Goal: Task Accomplishment & Management: Use online tool/utility

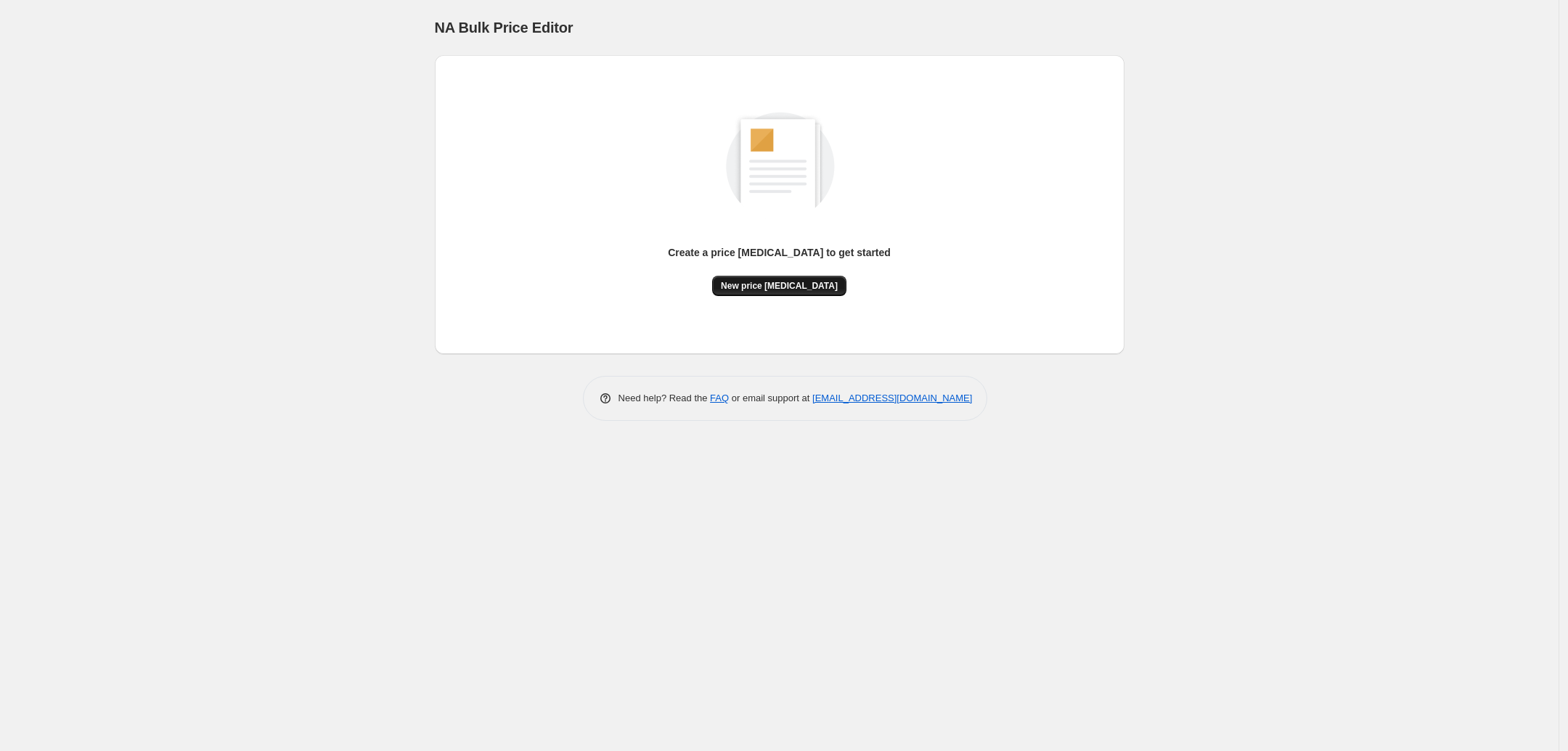
click at [807, 287] on span "New price [MEDICAL_DATA]" at bounding box center [778, 286] width 117 height 11
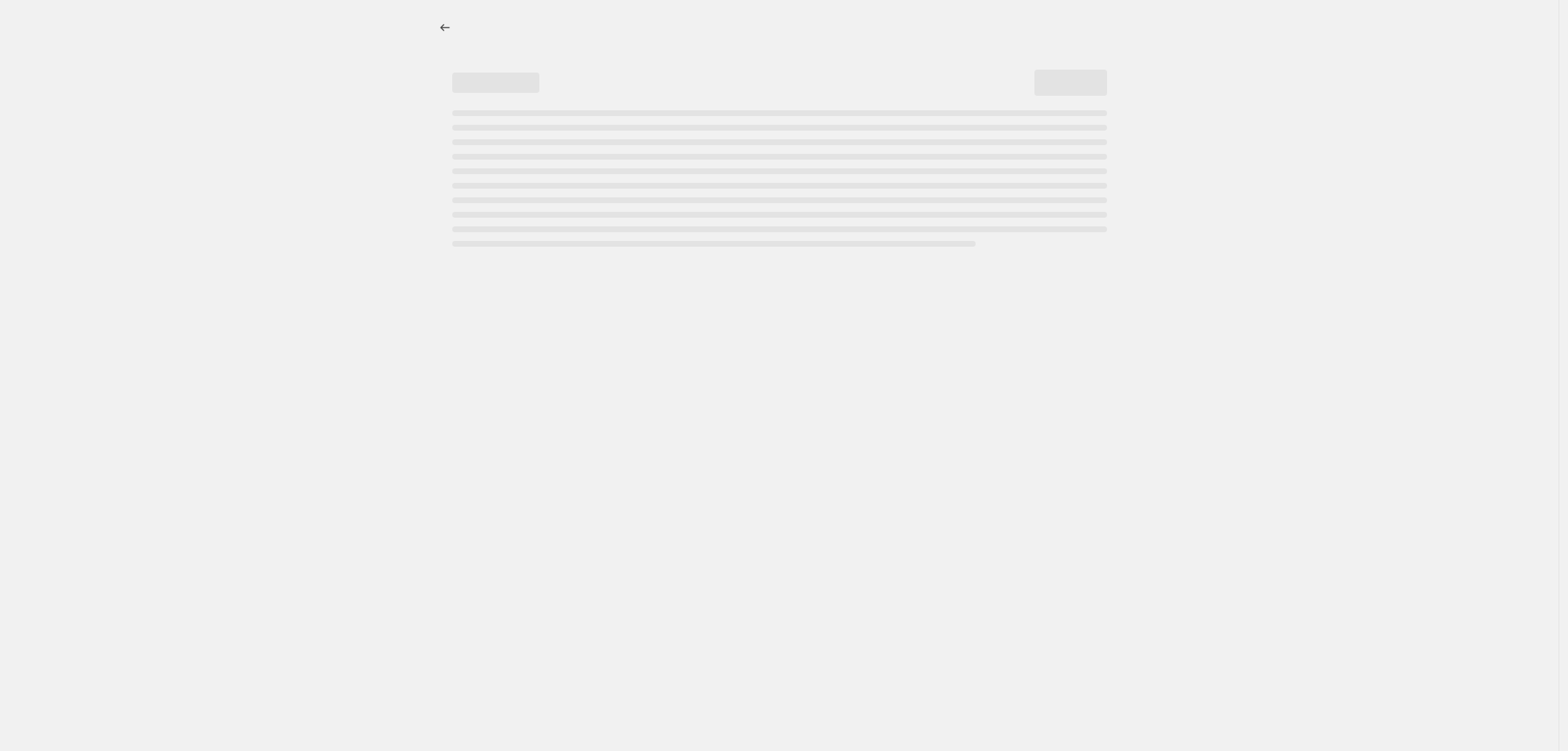
select select "percentage"
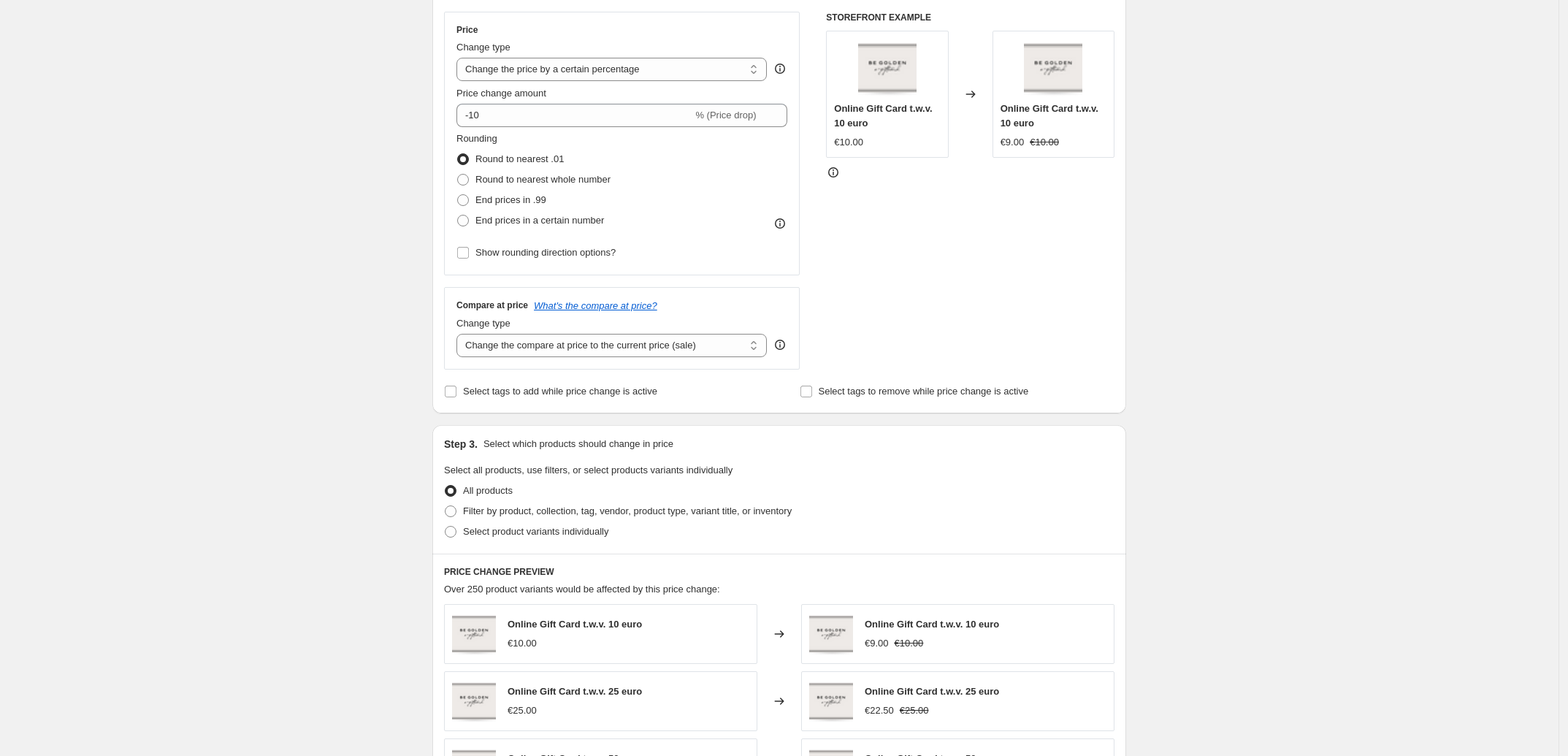
scroll to position [274, 0]
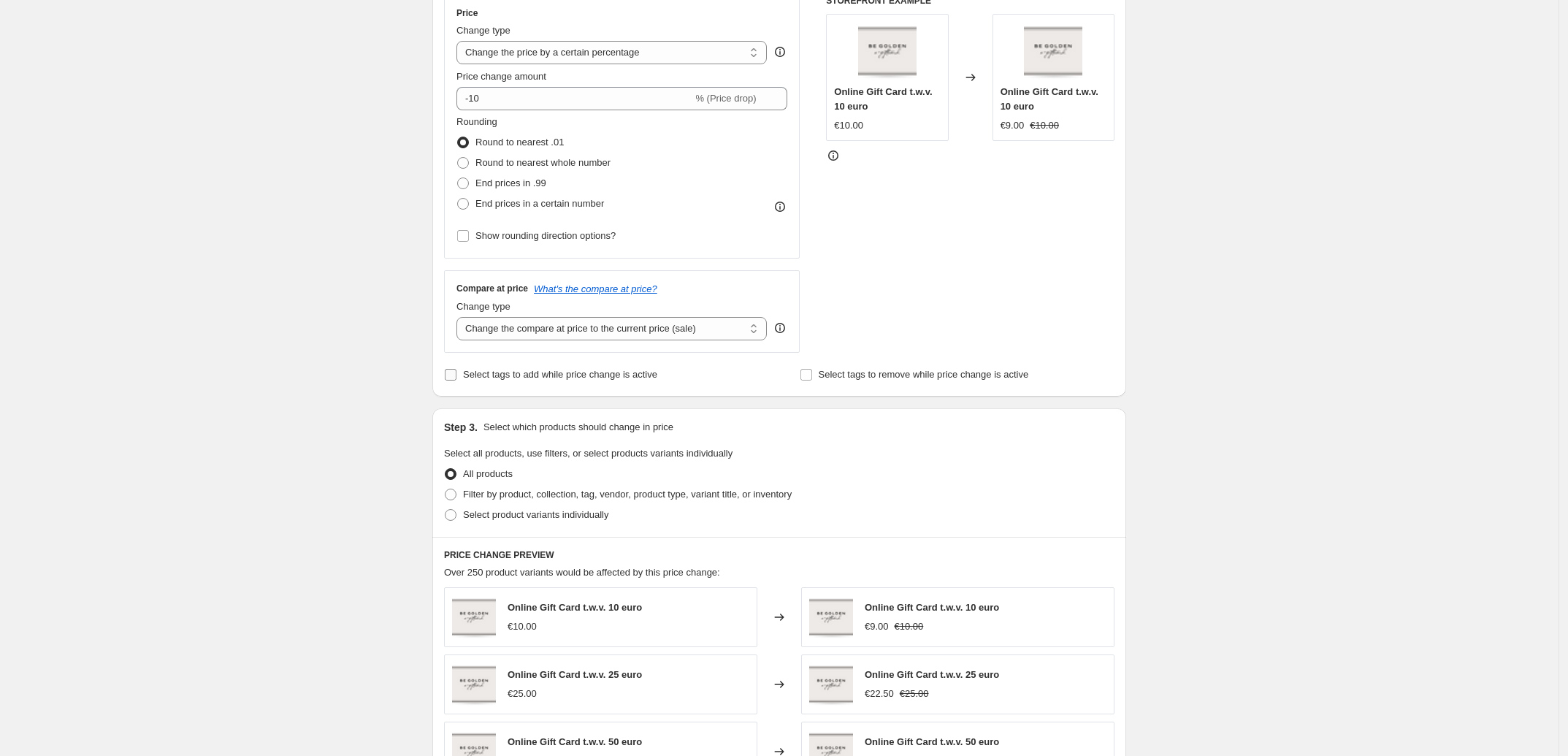
click at [595, 379] on span "Select tags to add while price change is active" at bounding box center [560, 374] width 194 height 11
click at [457, 379] on input "Select tags to add while price change is active" at bounding box center [450, 374] width 11 height 11
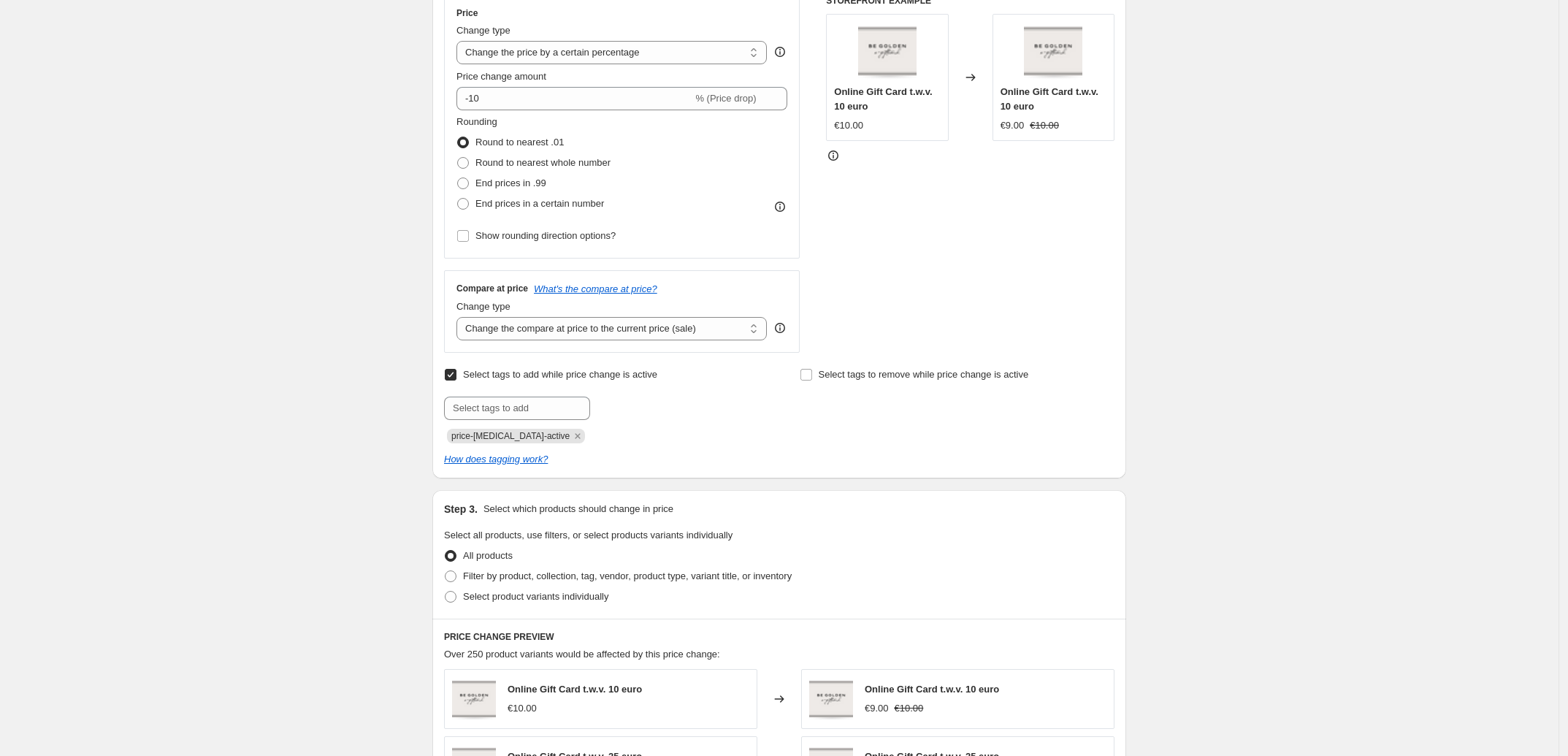
drag, startPoint x: 579, startPoint y: 382, endPoint x: 751, endPoint y: 375, distance: 172.1
click at [581, 382] on span "Select tags to add while price change is active" at bounding box center [560, 375] width 194 height 15
click at [457, 381] on input "Select tags to add while price change is active" at bounding box center [450, 374] width 11 height 11
checkbox input "false"
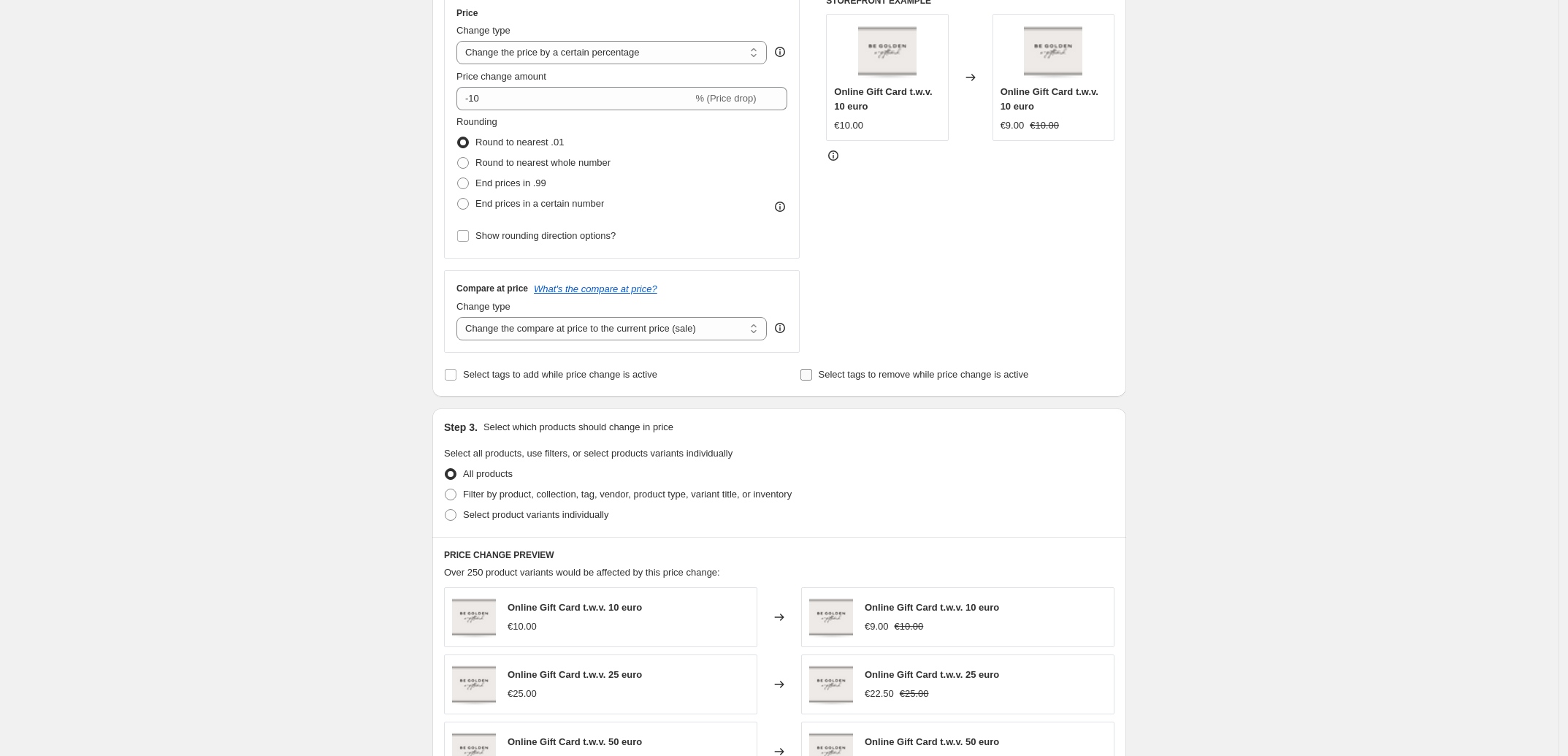
click at [896, 374] on span "Select tags to remove while price change is active" at bounding box center [924, 374] width 211 height 11
click at [812, 374] on input "Select tags to remove while price change is active" at bounding box center [806, 374] width 11 height 11
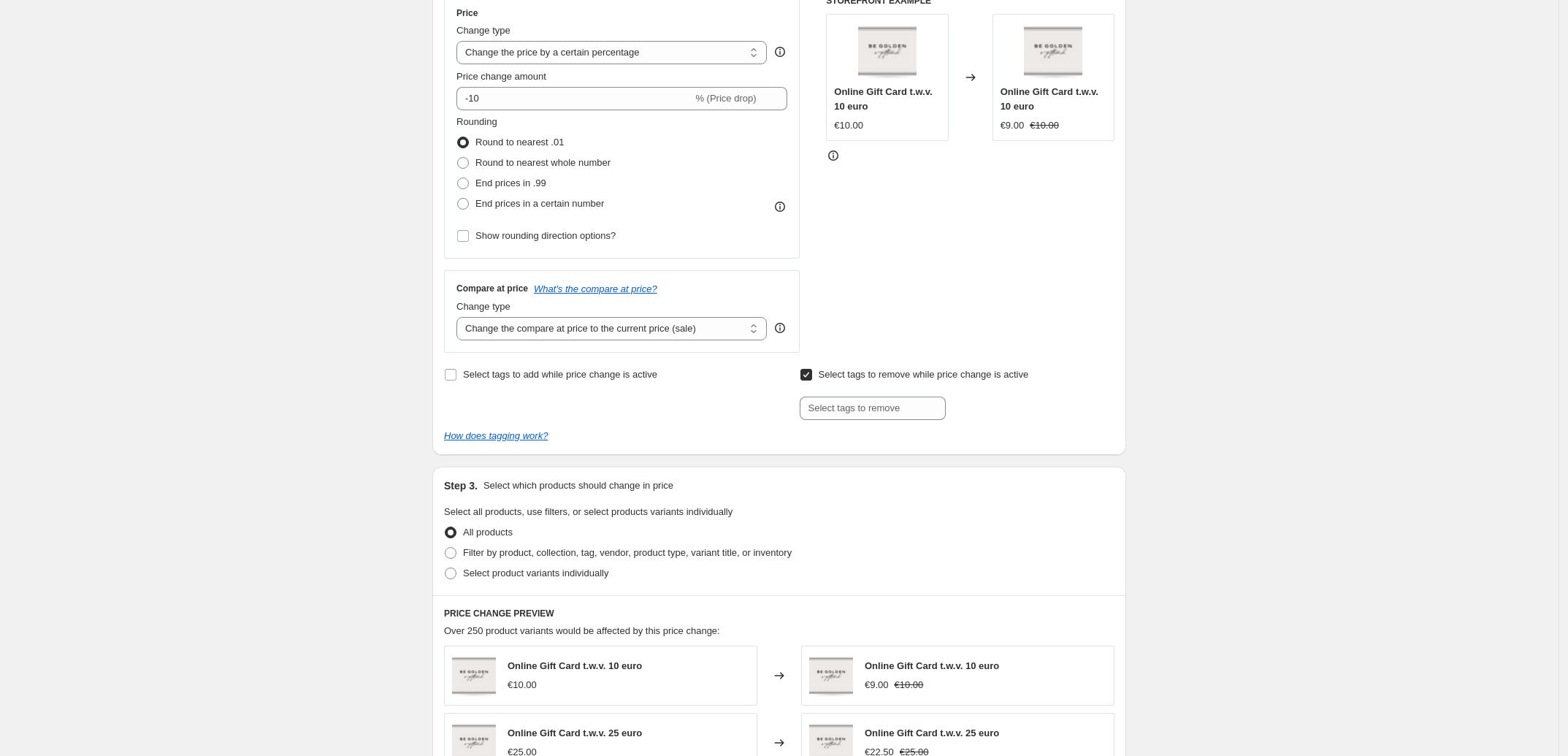
click at [933, 370] on span "Select tags to remove while price change is active" at bounding box center [924, 374] width 211 height 11
click at [812, 370] on input "Select tags to remove while price change is active" at bounding box center [806, 374] width 11 height 11
checkbox input "false"
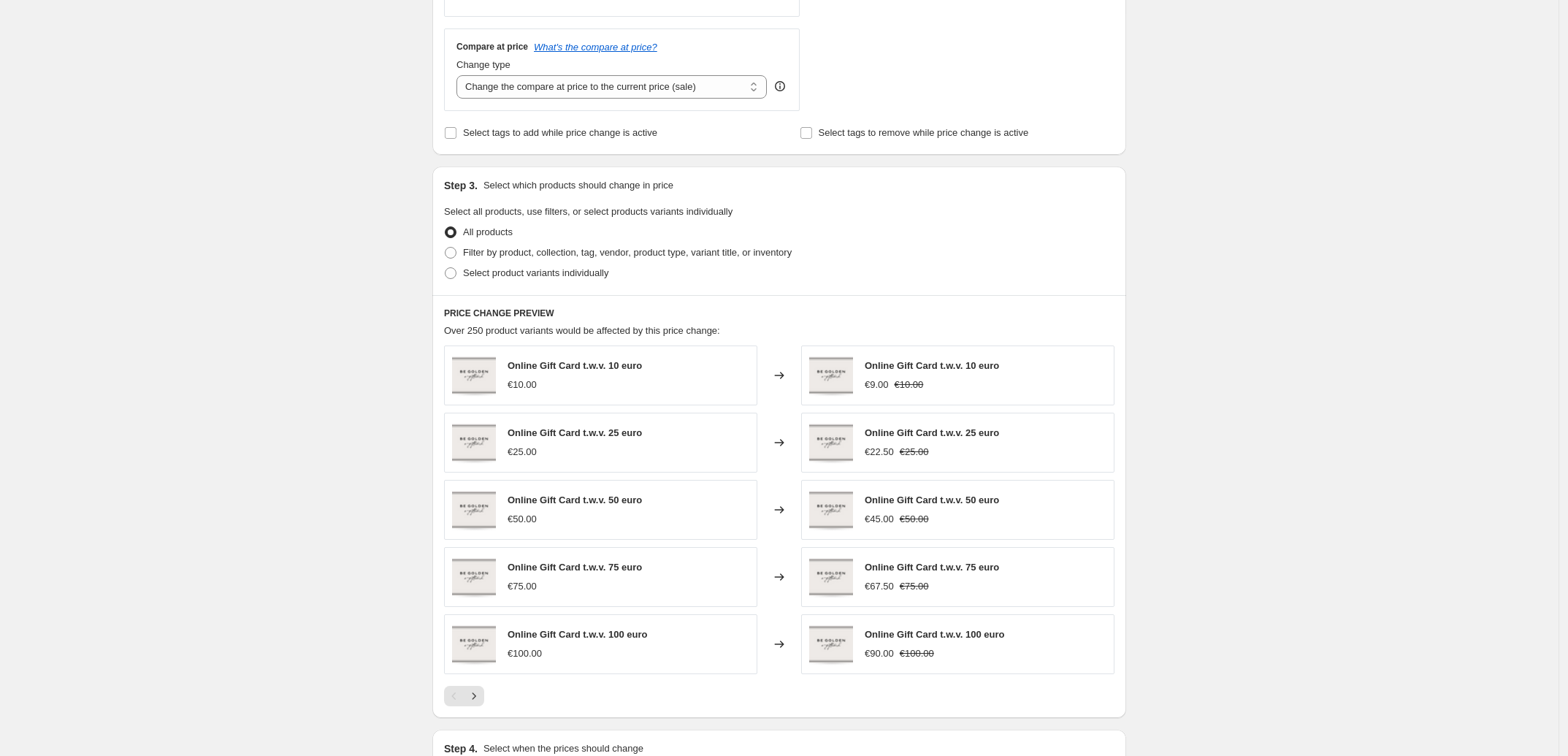
scroll to position [548, 0]
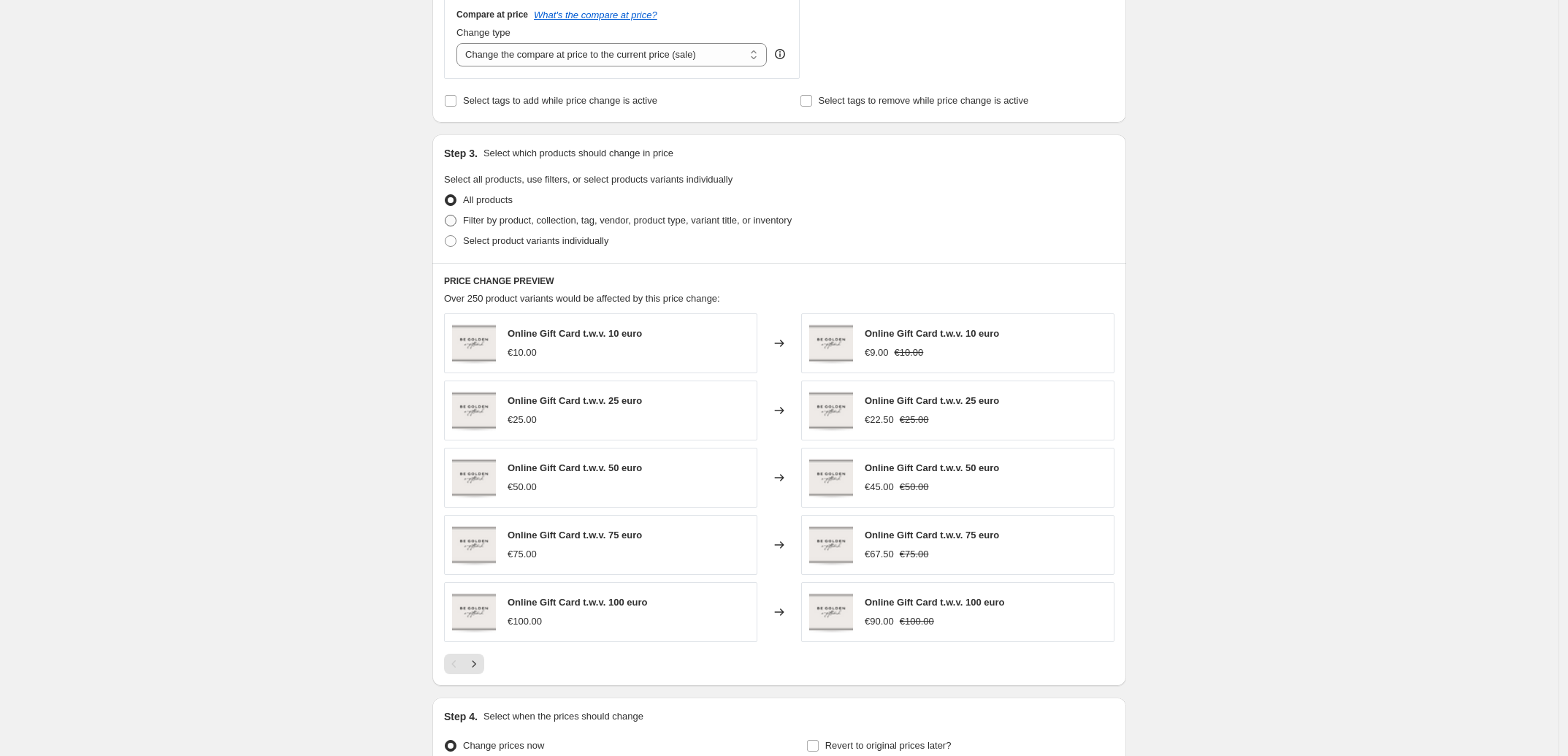
click at [454, 224] on span at bounding box center [450, 220] width 11 height 11
click at [445, 216] on input "Filter by product, collection, tag, vendor, product type, variant title, or inv…" at bounding box center [445, 215] width 1 height 1
radio input "true"
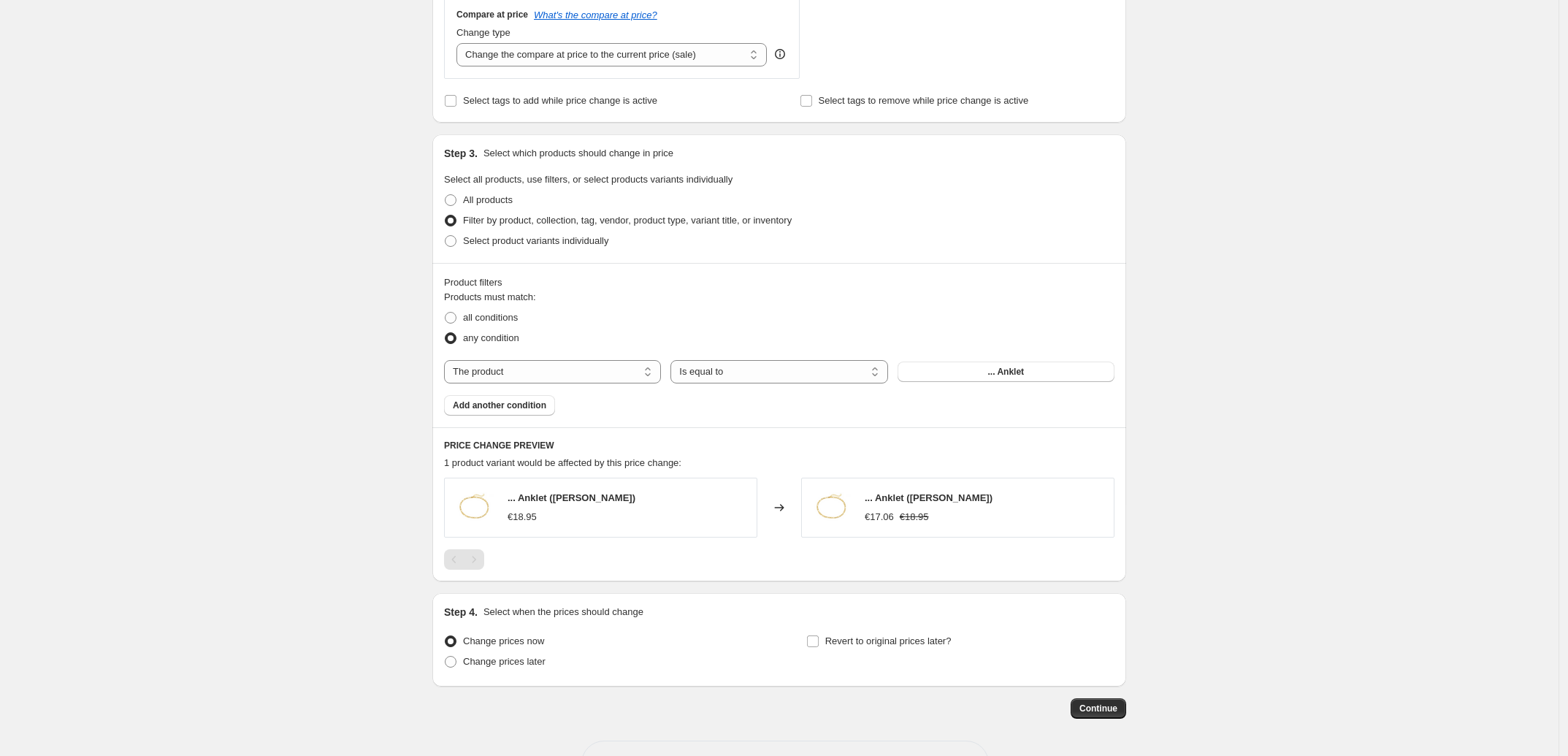
scroll to position [604, 0]
